Goal: Find specific page/section: Find specific page/section

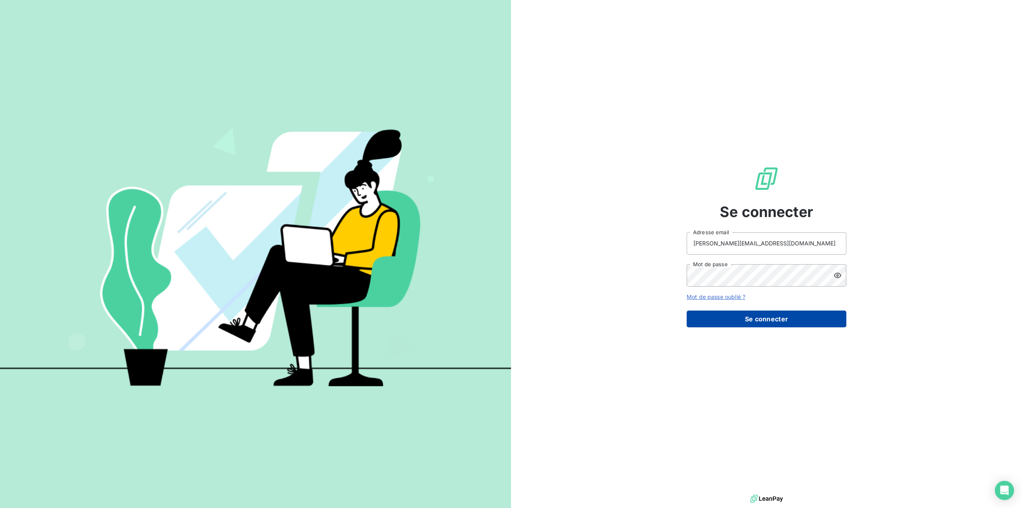
click at [762, 320] on button "Se connecter" at bounding box center [767, 318] width 160 height 17
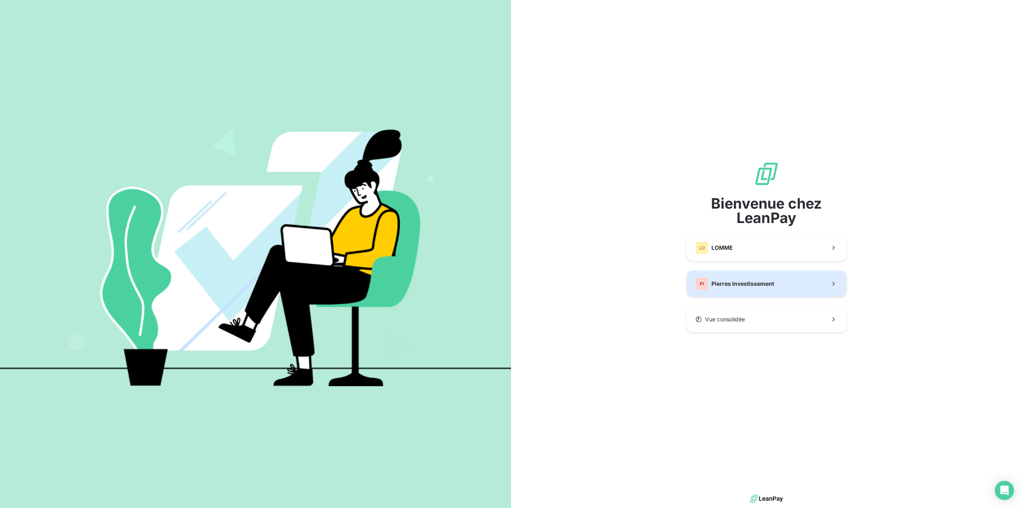
click at [752, 290] on button "PI Pierres Investissement" at bounding box center [767, 283] width 160 height 26
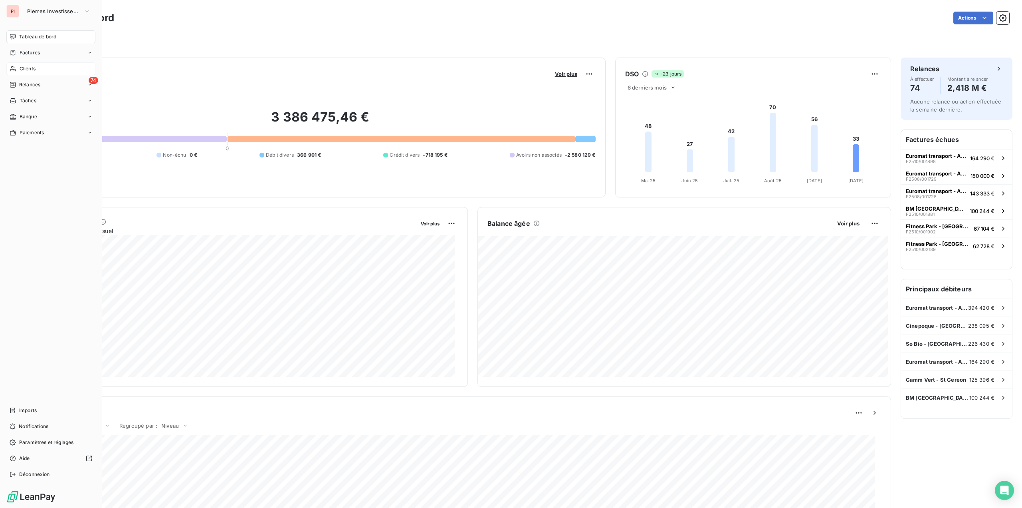
click at [26, 73] on div "Clients" at bounding box center [50, 68] width 89 height 13
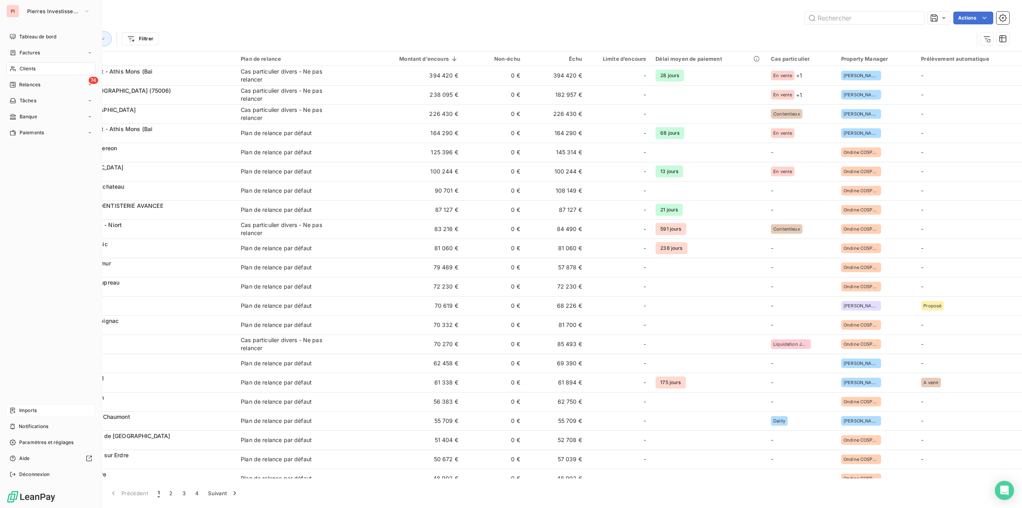
click at [18, 409] on div "Imports" at bounding box center [50, 410] width 89 height 13
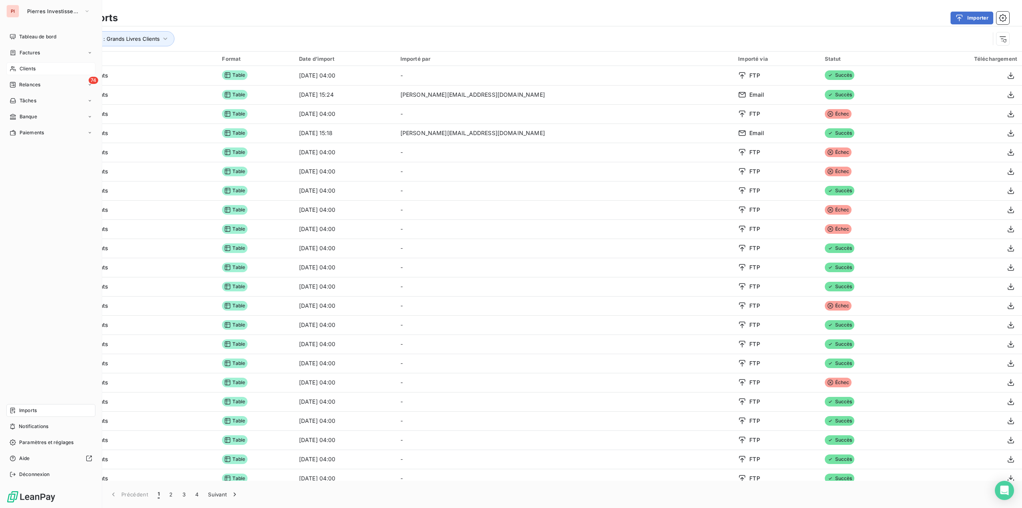
click at [34, 65] on span "Clients" at bounding box center [28, 68] width 16 height 7
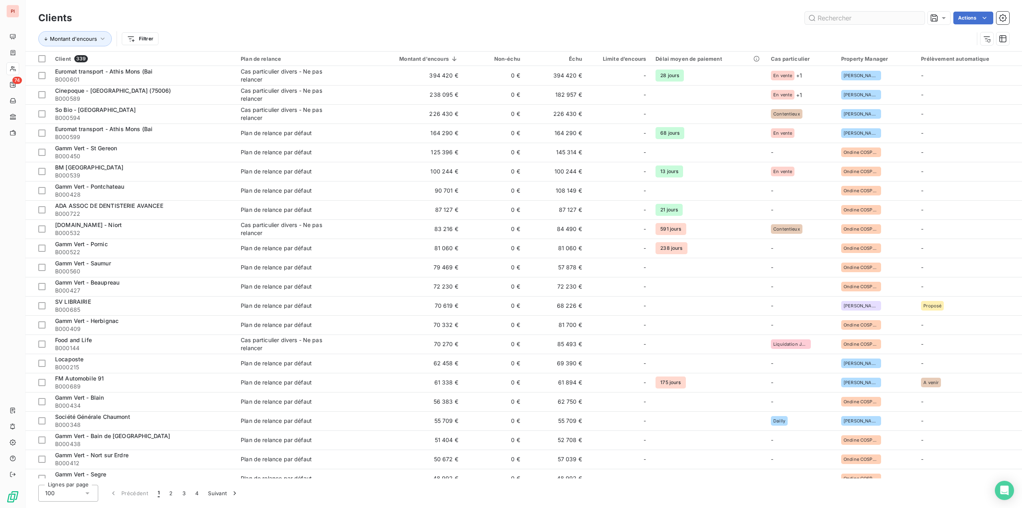
click at [838, 20] on input "text" at bounding box center [865, 18] width 120 height 13
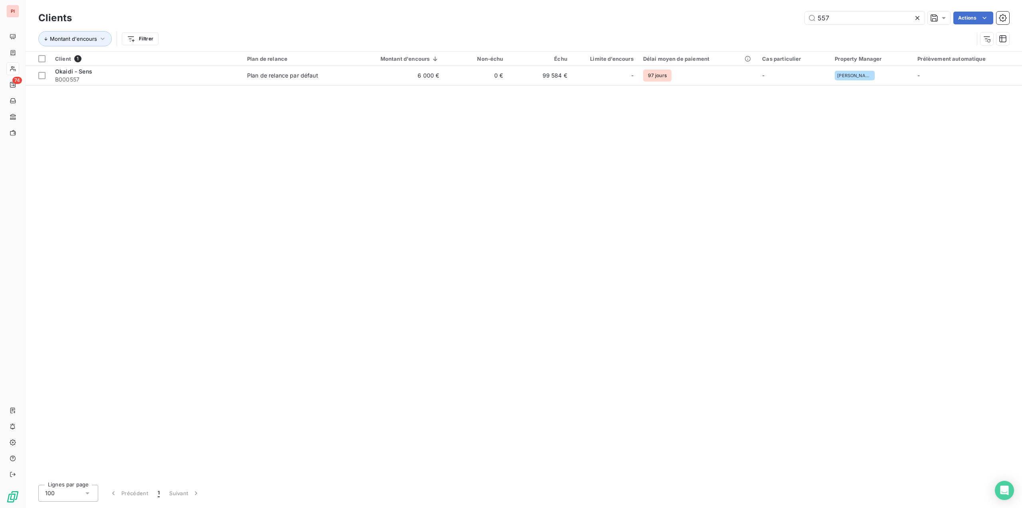
type input "557"
